Goal: Transaction & Acquisition: Obtain resource

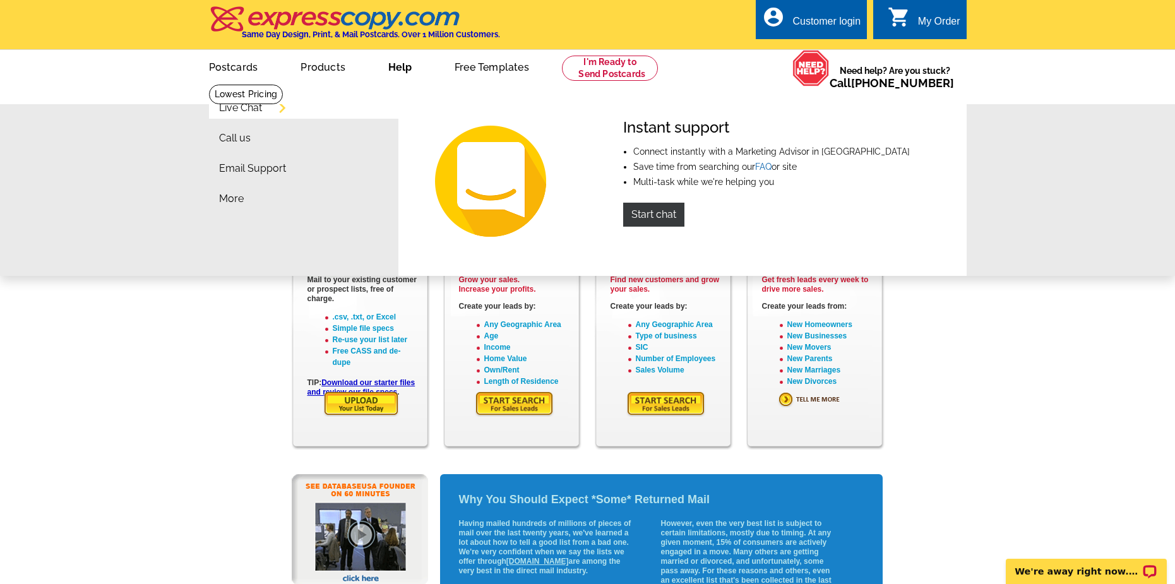
click at [334, 203] on li "More" at bounding box center [308, 202] width 179 height 30
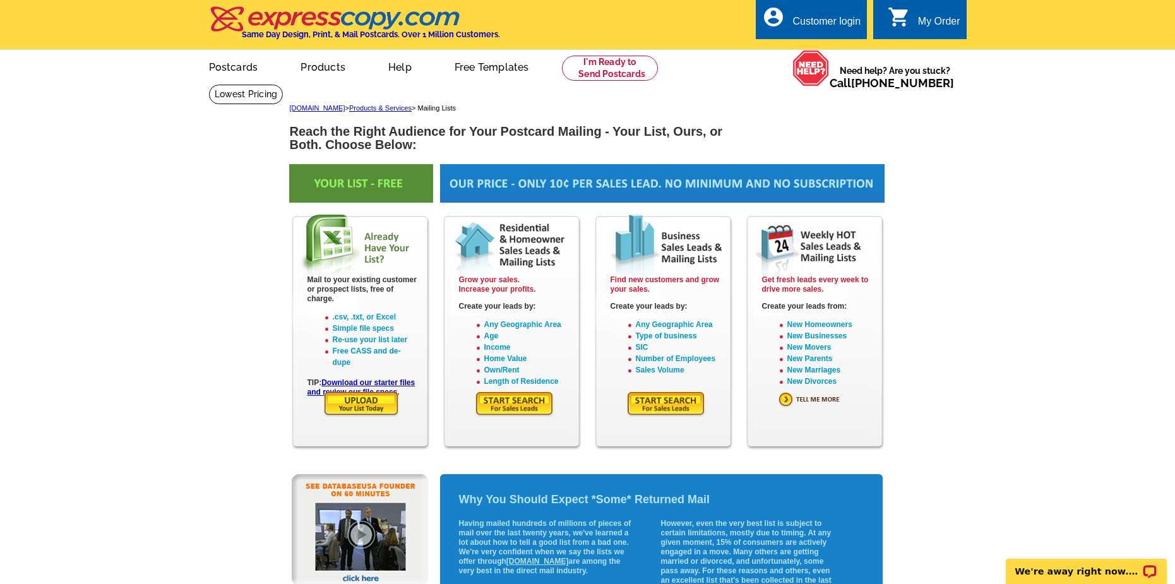
click at [146, 327] on main "[DOMAIN_NAME] > Products & Services > Mailing Lists Reach the Right Audience fo…" at bounding box center [587, 411] width 1175 height 655
click at [146, 327] on main "expresscopy.com > Products & Services > Mailing Lists Reach the Right Audience …" at bounding box center [587, 411] width 1175 height 655
click at [145, 327] on main "expresscopy.com > Products & Services > Mailing Lists Reach the Right Audience …" at bounding box center [587, 411] width 1175 height 655
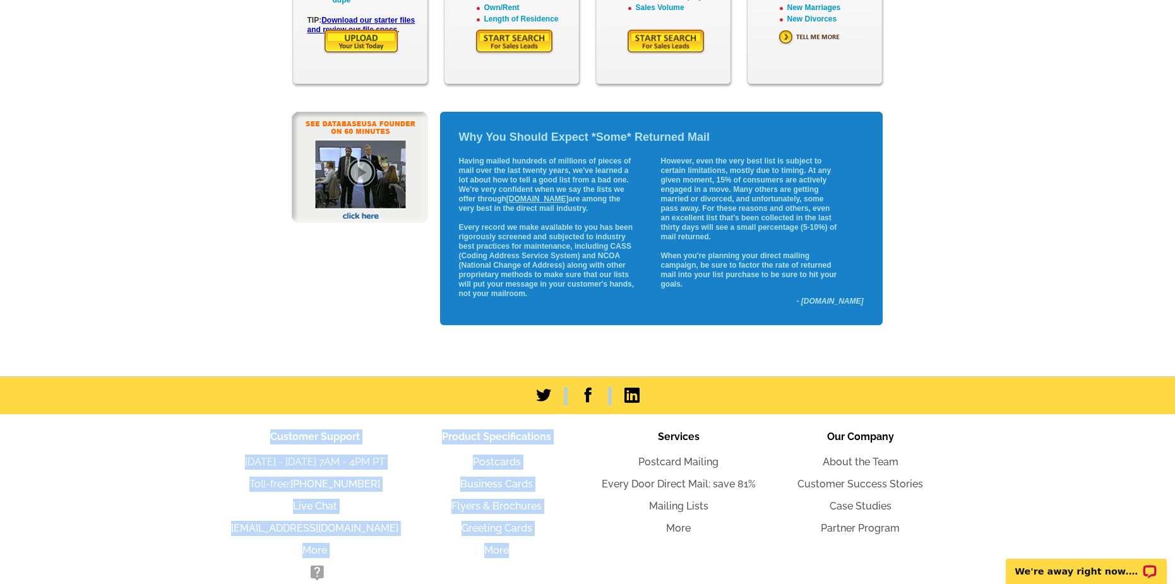
drag, startPoint x: 325, startPoint y: 614, endPoint x: 654, endPoint y: 501, distance: 348.5
click at [520, 584] on html "Customer Login Create New Account local_phone Same Day Design, Print, & Mail Po…" at bounding box center [587, 141] width 1175 height 1009
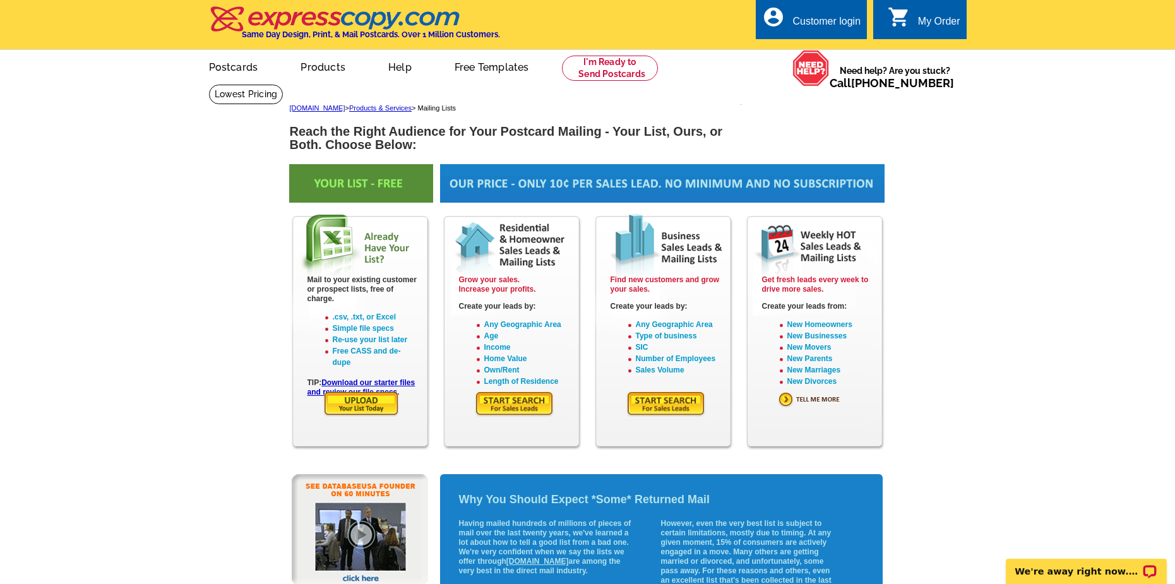
click at [246, 190] on main "expresscopy.com > Products & Services > Mailing Lists Reach the Right Audience …" at bounding box center [587, 411] width 1175 height 655
